Goal: Find specific page/section: Find specific page/section

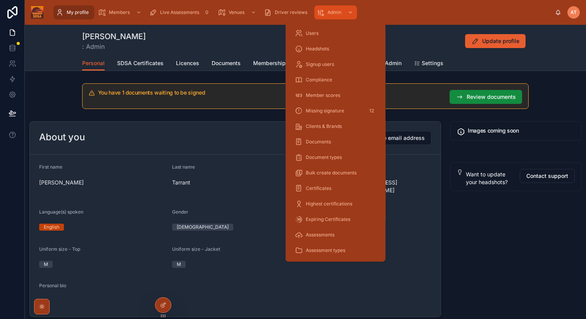
click at [329, 6] on link "Admin" at bounding box center [335, 12] width 43 height 14
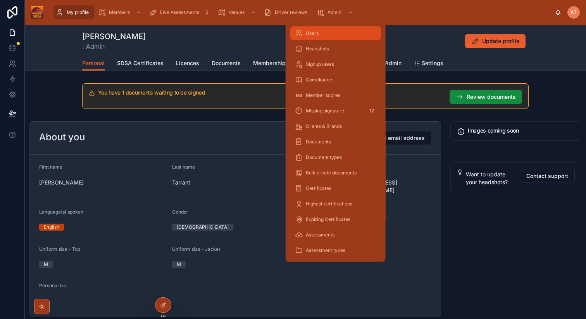
click at [320, 35] on div "Users" at bounding box center [335, 33] width 81 height 12
click at [313, 33] on span "Users" at bounding box center [312, 33] width 13 height 6
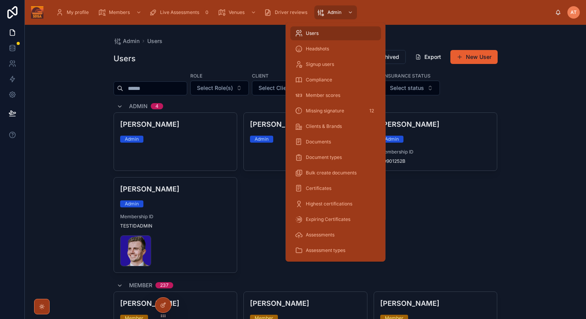
click at [310, 31] on span "Users" at bounding box center [312, 33] width 13 height 6
drag, startPoint x: 310, startPoint y: 31, endPoint x: 164, endPoint y: 87, distance: 156.2
click at [164, 87] on input "text" at bounding box center [155, 88] width 64 height 11
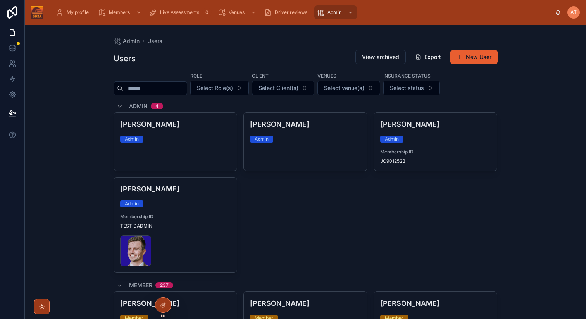
click at [131, 87] on input "text" at bounding box center [155, 88] width 64 height 11
type input "*****"
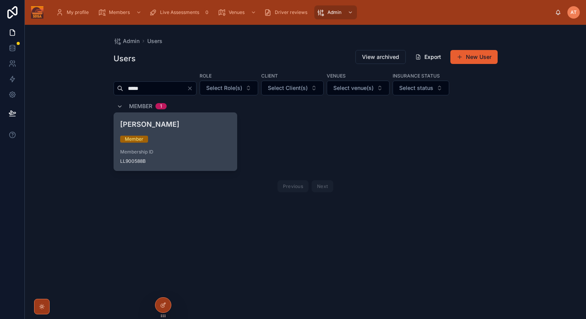
click at [175, 149] on span "Membership ID" at bounding box center [175, 152] width 111 height 6
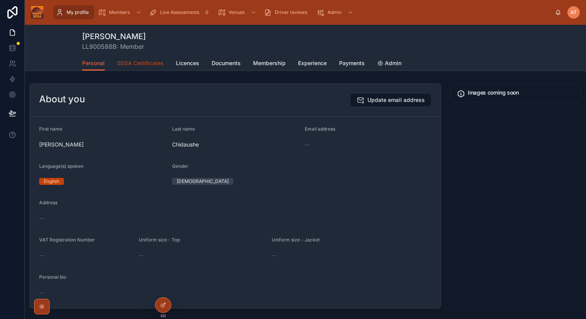
click at [139, 63] on span "SDSA Certificates" at bounding box center [140, 63] width 46 height 8
